Goal: Task Accomplishment & Management: Use online tool/utility

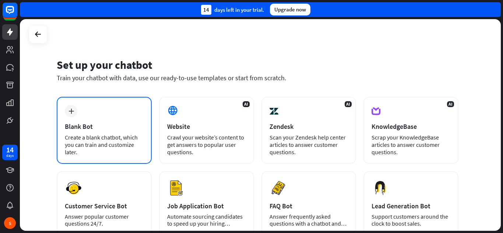
click at [111, 128] on div "Blank Bot" at bounding box center [104, 126] width 79 height 8
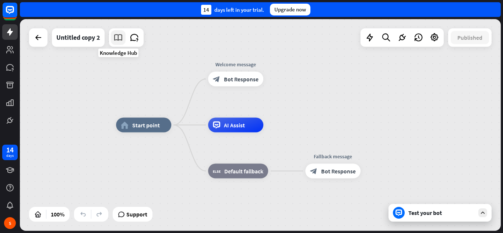
click at [111, 39] on link at bounding box center [118, 37] width 15 height 15
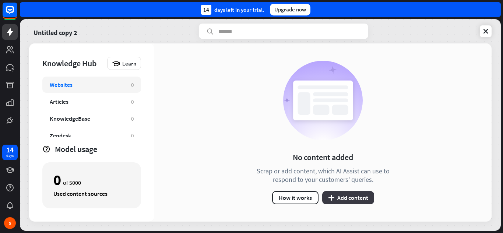
click at [339, 200] on button "plus Add content" at bounding box center [348, 197] width 52 height 13
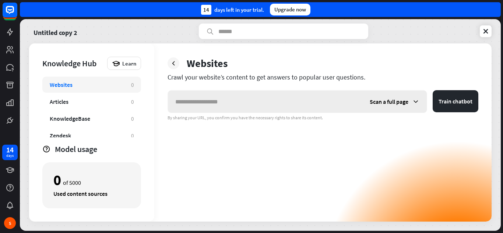
type input "*"
click at [115, 66] on icon at bounding box center [116, 63] width 8 height 8
click at [138, 56] on div "Knowledge Hub Learn Websites 0 Articles 0 KnowledgeBase 0 Zendesk 0 Files BETA …" at bounding box center [91, 132] width 125 height 178
click at [485, 29] on icon at bounding box center [485, 31] width 7 height 7
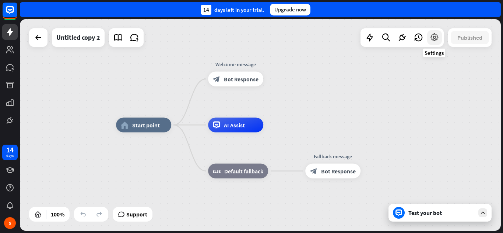
click at [434, 37] on icon at bounding box center [435, 38] width 10 height 10
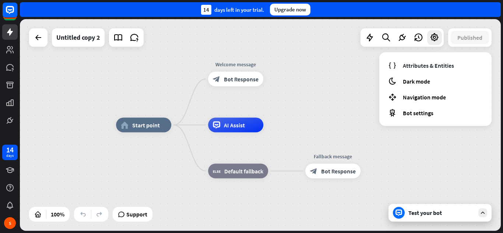
click at [410, 124] on div "Attributes & Entities moon Dark mode Navigation mode Bot settings" at bounding box center [436, 89] width 112 height 74
click at [384, 103] on div "Attributes & Entities moon Dark mode Navigation mode Bot settings" at bounding box center [436, 89] width 112 height 74
click at [447, 217] on div "Test your bot" at bounding box center [440, 213] width 103 height 18
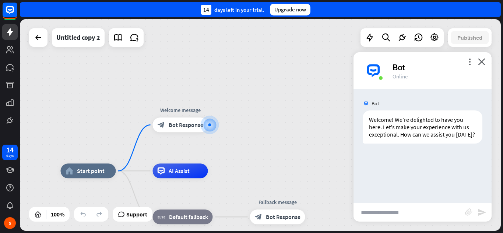
click at [390, 215] on input "text" at bounding box center [410, 212] width 112 height 18
type input "*******"
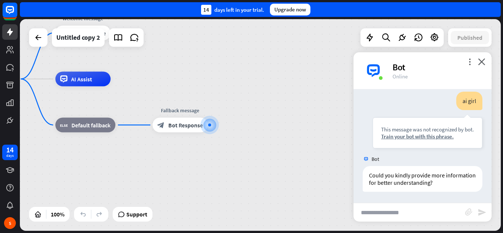
scroll to position [77, 0]
click at [481, 63] on icon "close" at bounding box center [481, 61] width 7 height 7
